Goal: Task Accomplishment & Management: Use online tool/utility

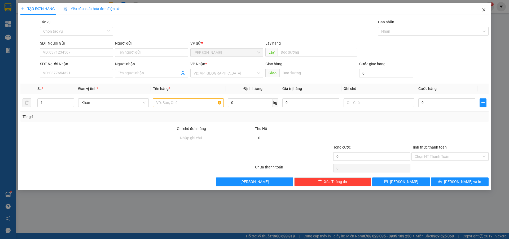
click at [483, 11] on icon "close" at bounding box center [484, 10] width 4 height 4
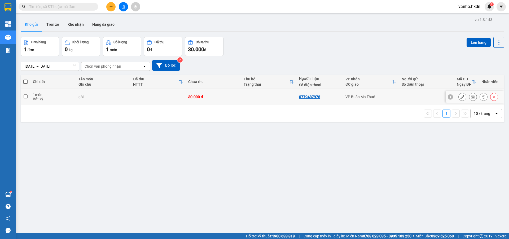
click at [24, 95] on input "checkbox" at bounding box center [26, 96] width 4 height 4
checkbox input "true"
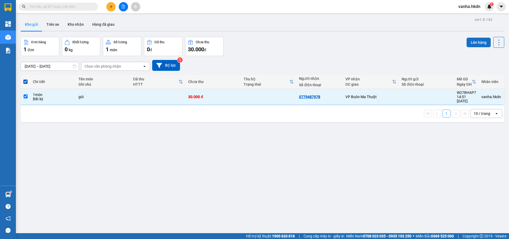
click at [477, 41] on button "Lên hàng" at bounding box center [478, 43] width 24 height 10
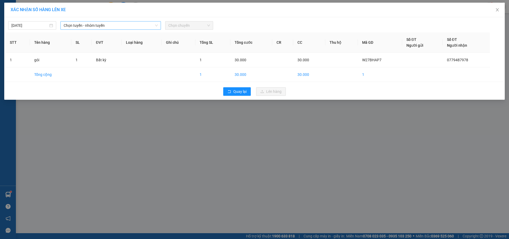
click at [115, 26] on span "Chọn tuyến - nhóm tuyến" at bounding box center [111, 25] width 94 height 8
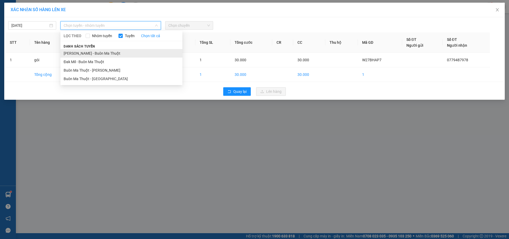
click at [94, 54] on li "[PERSON_NAME] - Buôn Ma Thuột" at bounding box center [121, 53] width 122 height 8
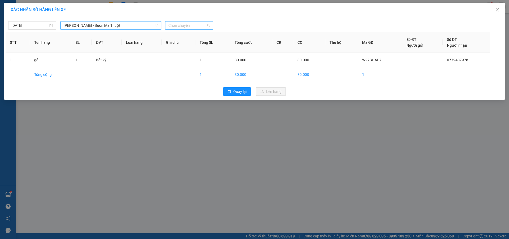
click at [199, 28] on span "Chọn chuyến" at bounding box center [189, 25] width 42 height 8
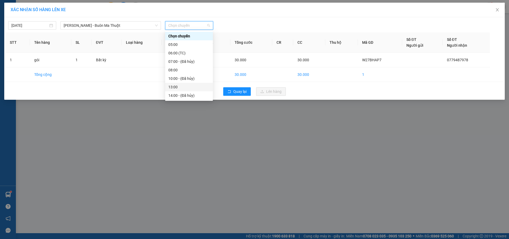
scroll to position [17, 0]
click at [172, 87] on div "16:00" at bounding box center [188, 87] width 41 height 6
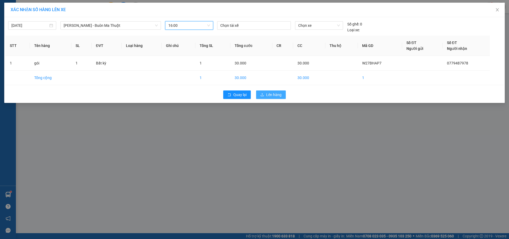
click at [269, 92] on span "Lên hàng" at bounding box center [273, 95] width 15 height 6
